Goal: Communication & Community: Answer question/provide support

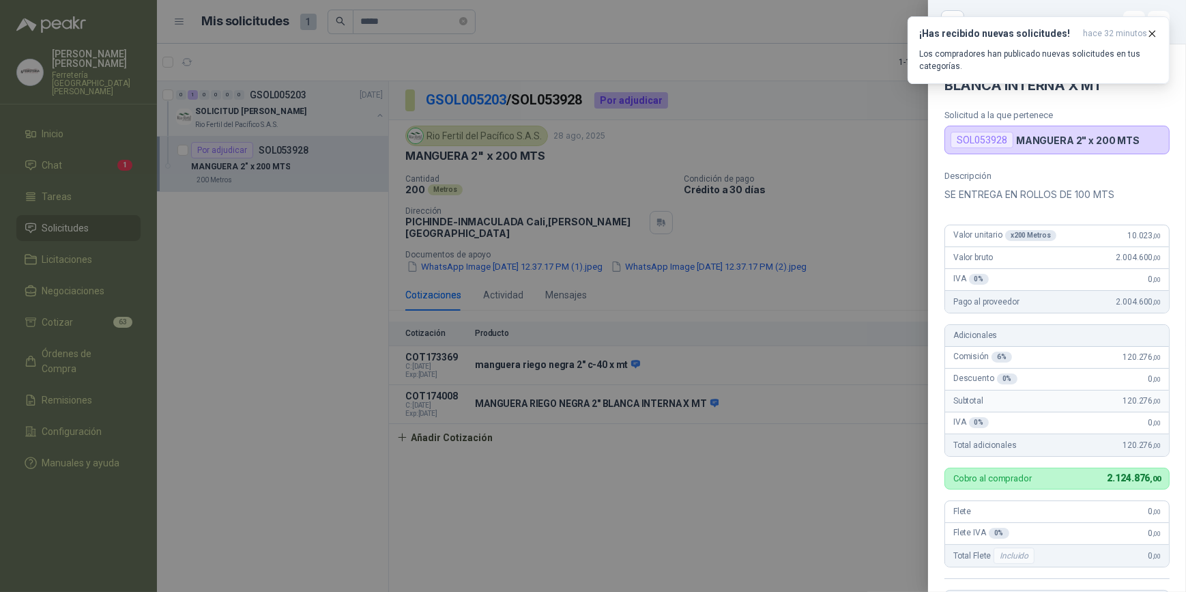
scroll to position [280, 0]
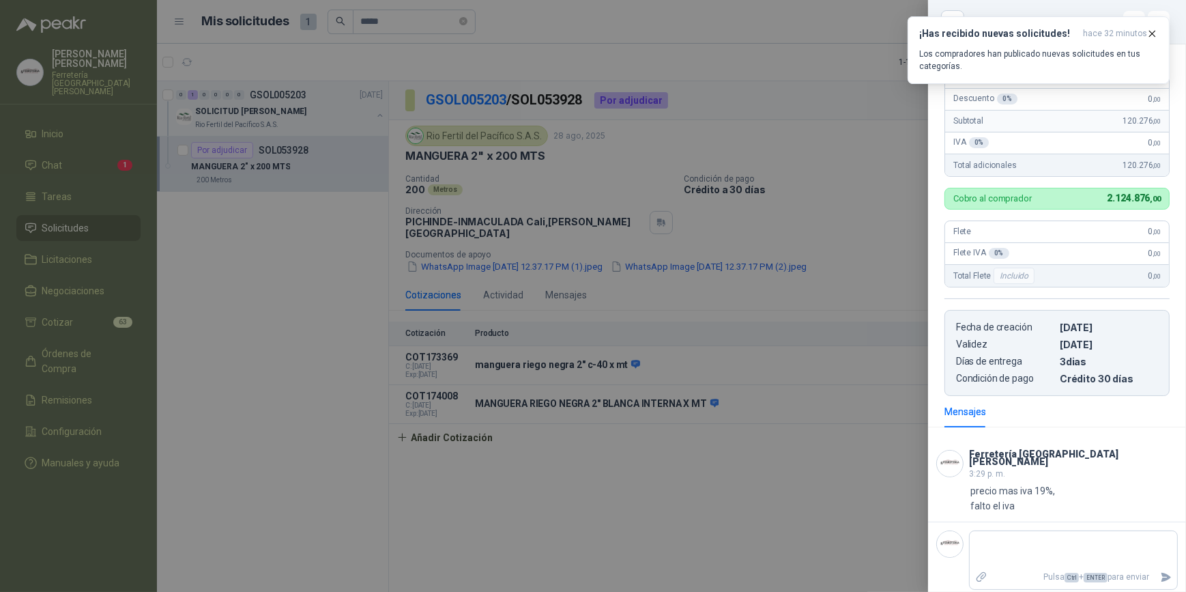
click at [61, 154] on div at bounding box center [593, 296] width 1186 height 592
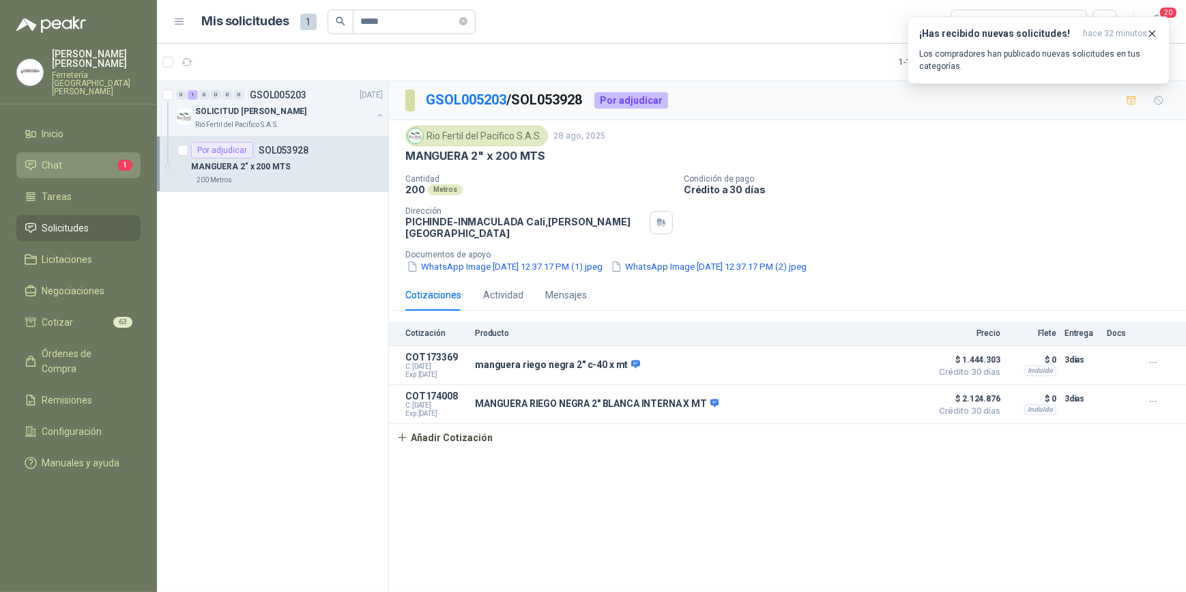
click at [82, 162] on li "Chat 1" at bounding box center [79, 165] width 108 height 15
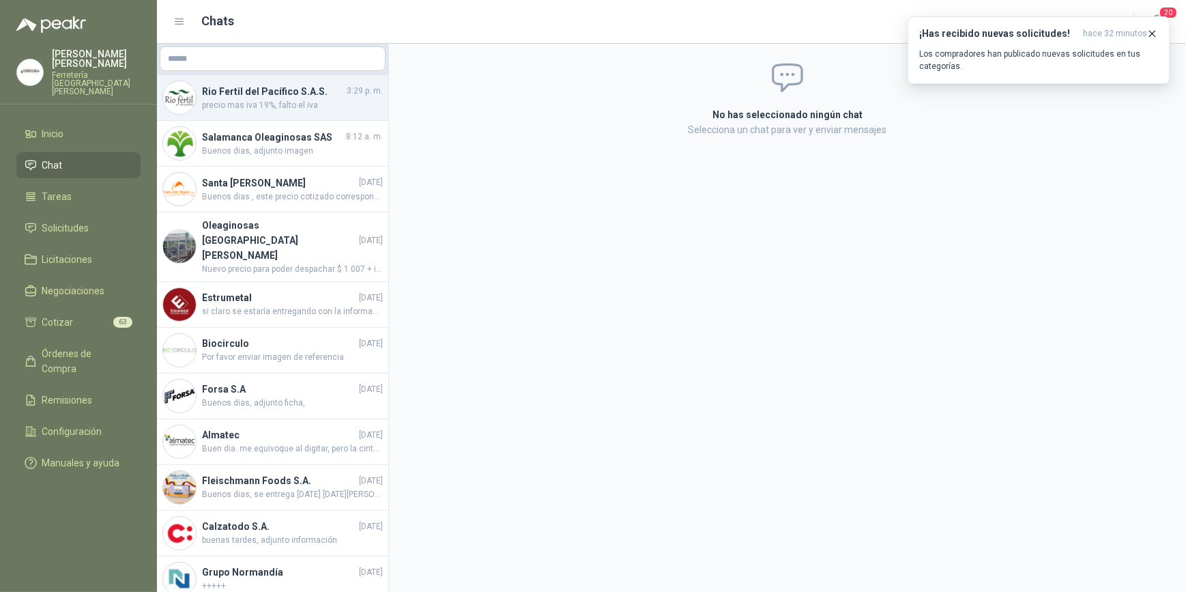
click at [260, 105] on span "precio mas iva 19%, falto el iva" at bounding box center [292, 105] width 181 height 13
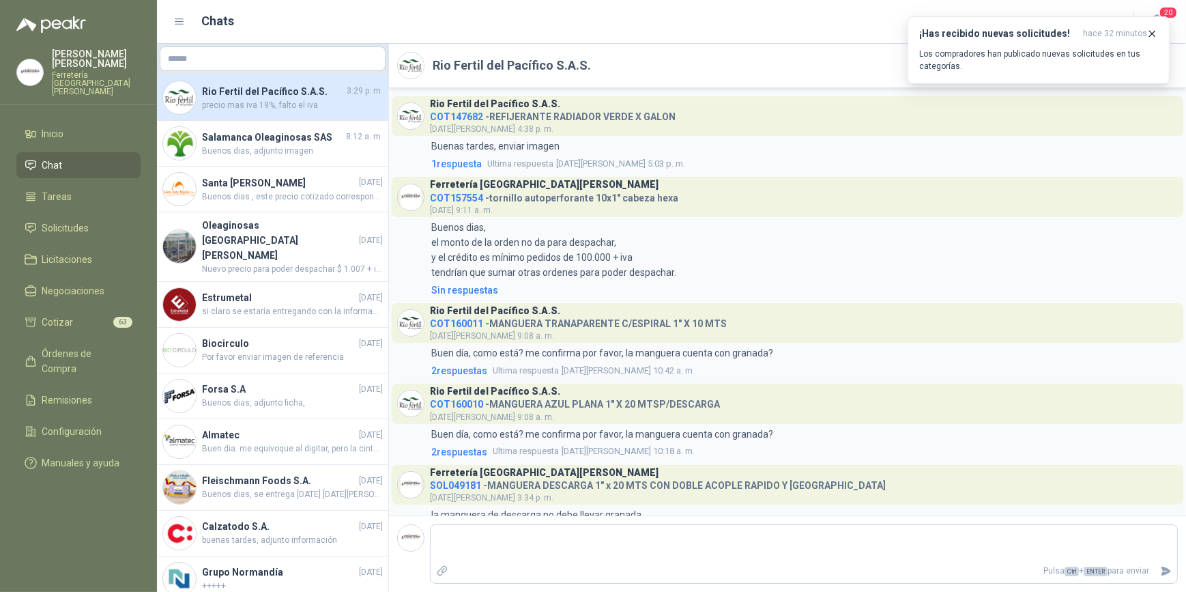
scroll to position [815, 0]
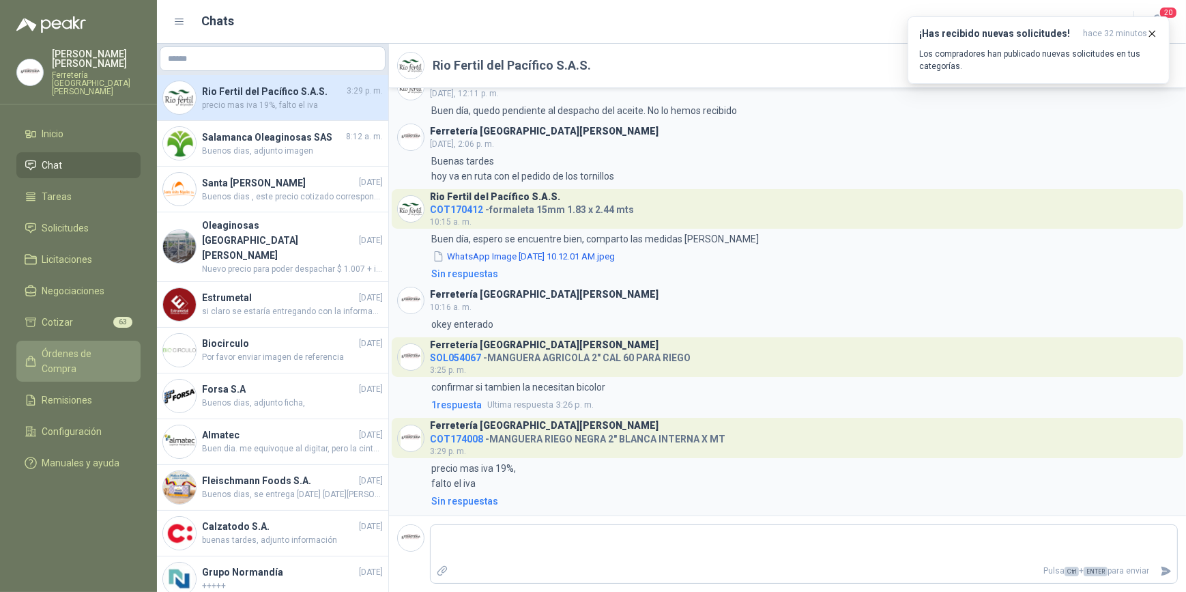
click at [80, 347] on span "Órdenes de Compra" at bounding box center [84, 361] width 85 height 30
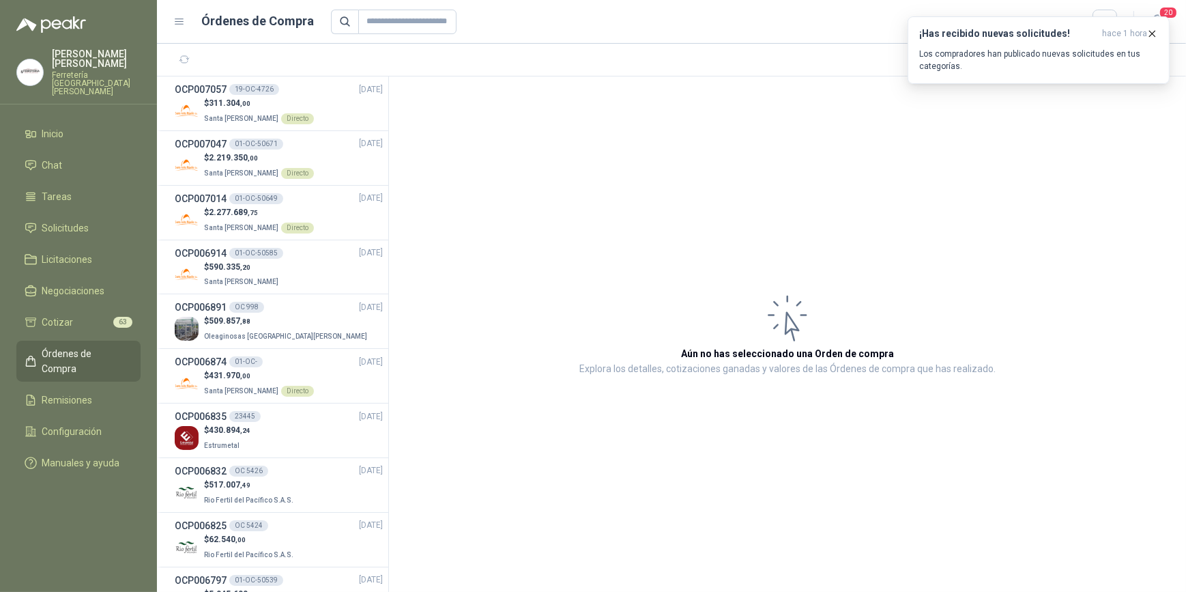
click at [90, 66] on p "[PERSON_NAME]" at bounding box center [96, 58] width 89 height 19
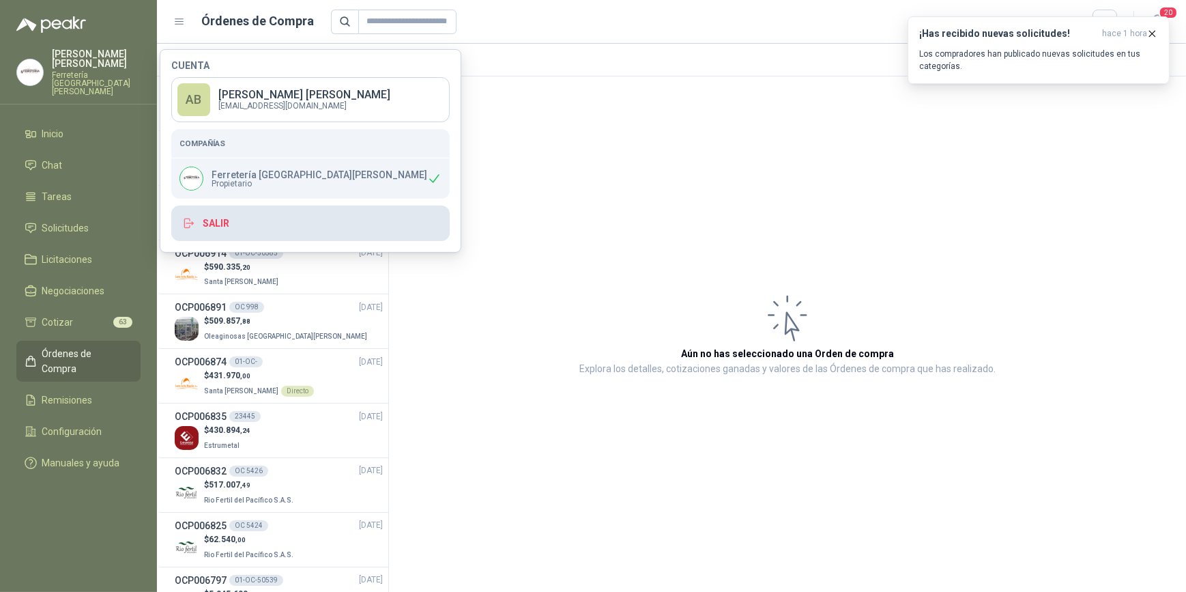
click at [210, 220] on button "Salir" at bounding box center [310, 222] width 278 height 35
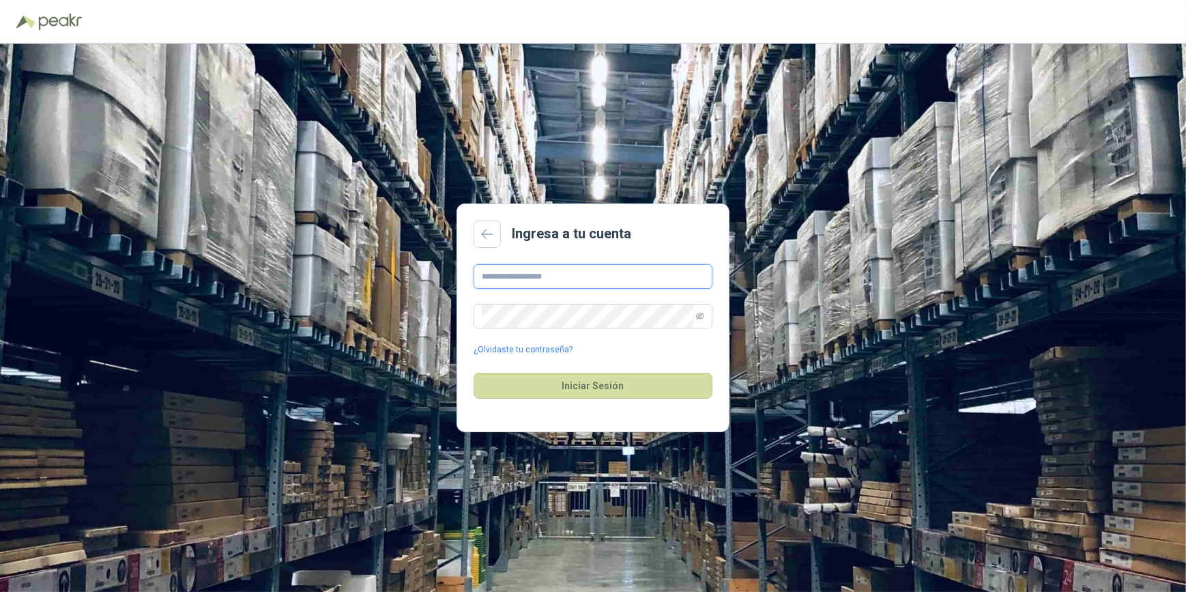
type input "**********"
